Goal: Check status: Check status

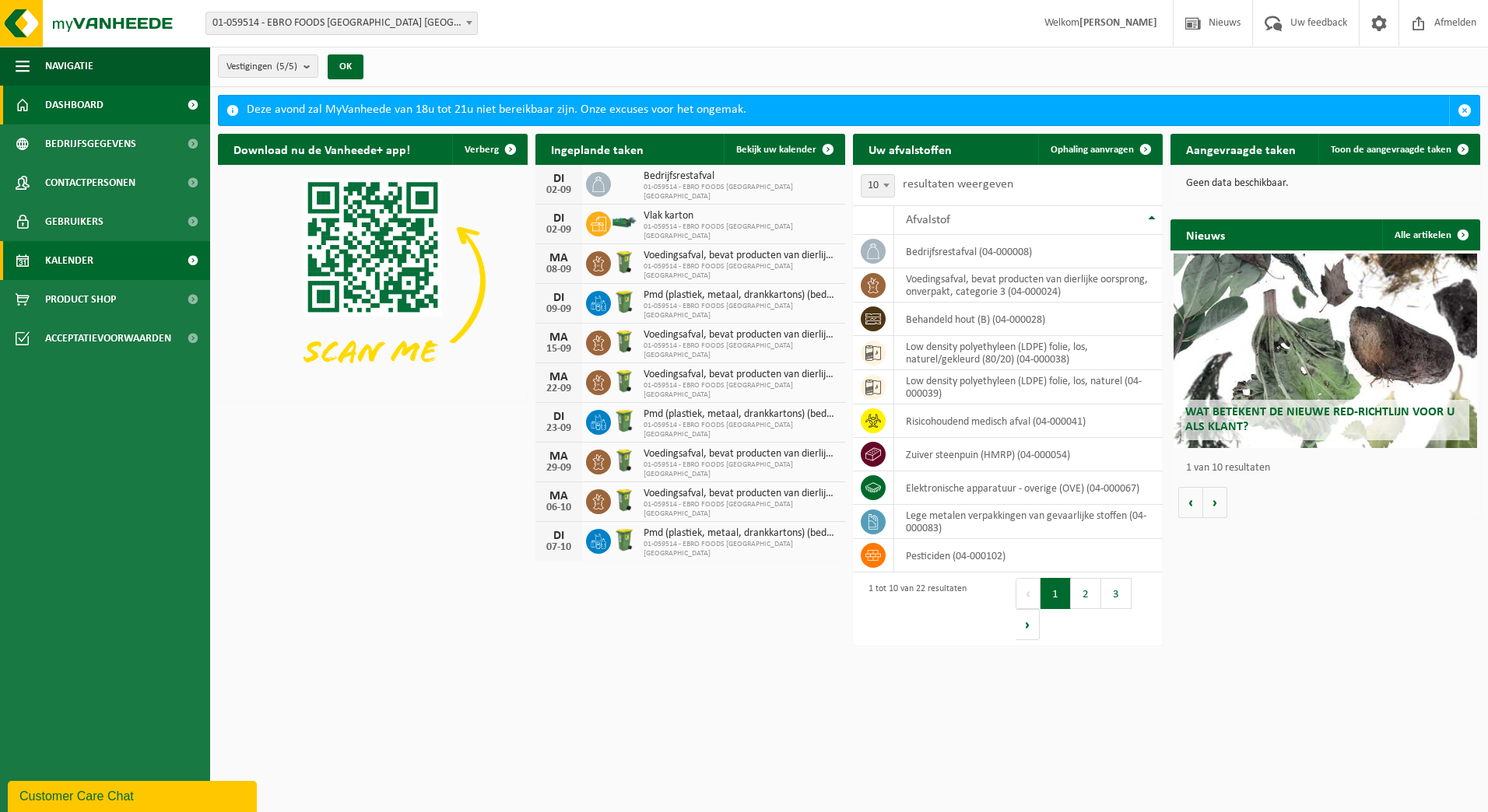
click at [88, 262] on span "Kalender" at bounding box center [69, 260] width 48 height 39
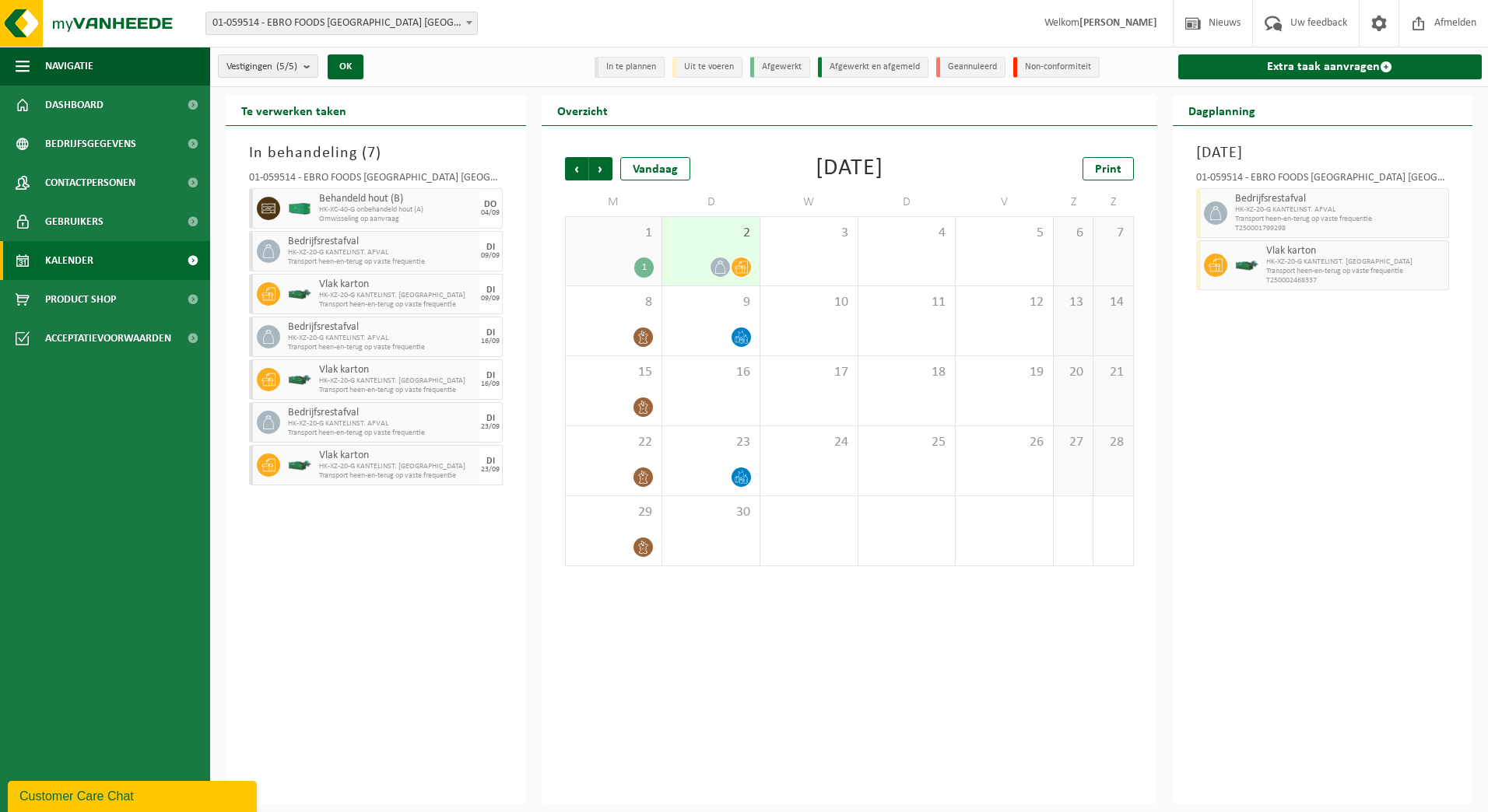
click at [1290, 479] on div "Dinsdag 2 september 2025 01-059514 - EBRO FOODS BELGIUM NV - MERKSEM Bedrijfsre…" at bounding box center [1323, 465] width 300 height 678
